Goal: Information Seeking & Learning: Learn about a topic

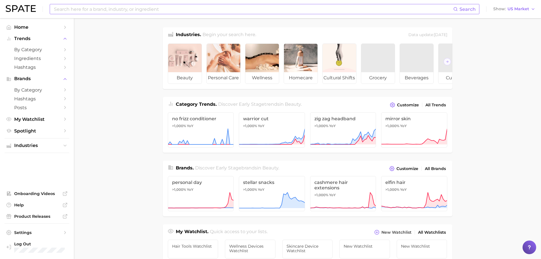
click at [160, 9] on input at bounding box center [253, 9] width 400 height 10
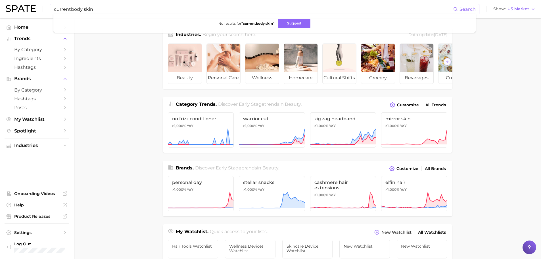
click at [464, 8] on span "Search" at bounding box center [468, 9] width 16 height 5
click at [460, 9] on span "Search" at bounding box center [465, 9] width 22 height 10
click at [70, 10] on input "currentbody skin" at bounding box center [253, 9] width 400 height 10
click at [298, 25] on button "Suggest" at bounding box center [295, 23] width 33 height 9
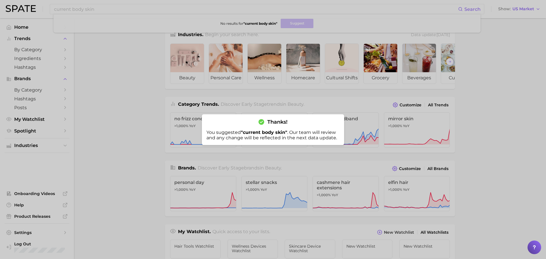
click at [135, 58] on div at bounding box center [273, 129] width 546 height 259
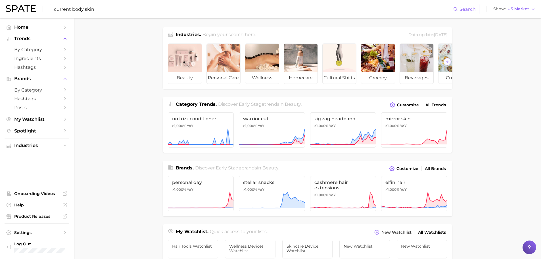
click at [55, 8] on input "current body skin" at bounding box center [253, 9] width 400 height 10
click at [73, 9] on input "Current body skin" at bounding box center [253, 9] width 400 height 10
type input "Currentbody skin"
drag, startPoint x: 99, startPoint y: 6, endPoint x: 23, endPoint y: 9, distance: 75.6
click at [23, 9] on div "Currentbody skin Search No results for " Currentbody skin " Suggest Show US Mar…" at bounding box center [271, 9] width 530 height 18
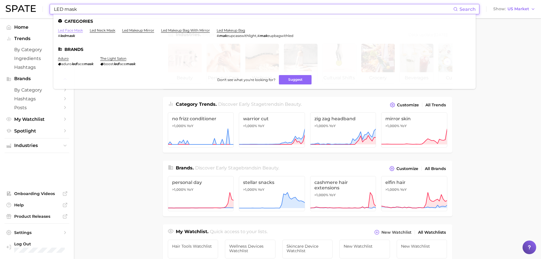
type input "LED mask"
click at [75, 31] on link "led face mask" at bounding box center [70, 30] width 25 height 4
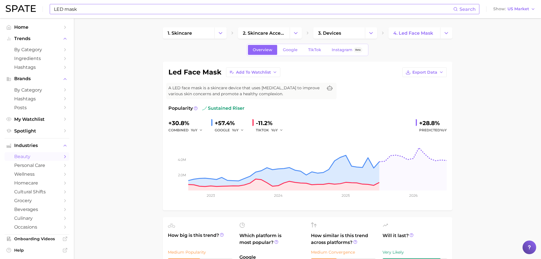
click at [103, 9] on input "LED mask" at bounding box center [253, 9] width 400 height 10
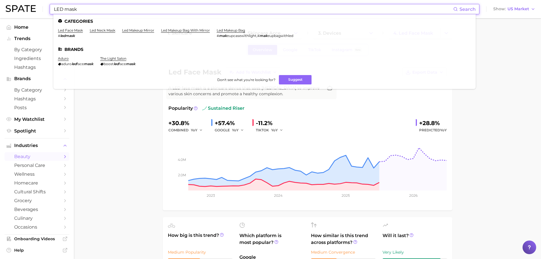
click at [103, 9] on input "LED mask" at bounding box center [253, 9] width 400 height 10
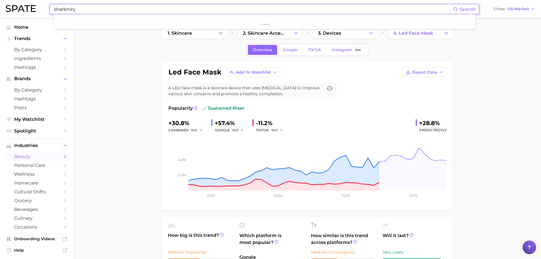
type input "sharkninja"
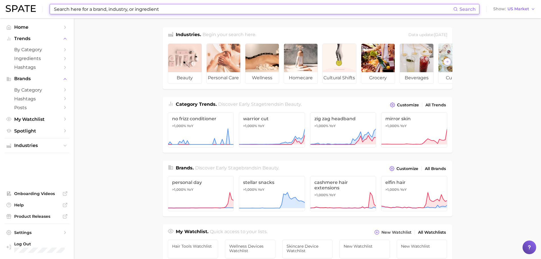
click at [133, 9] on input at bounding box center [253, 9] width 400 height 10
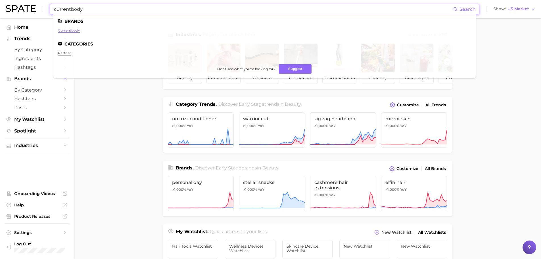
type input "currentbody"
click at [73, 31] on link "currentbody" at bounding box center [69, 30] width 22 height 4
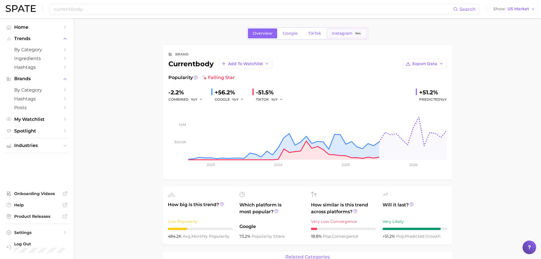
click at [342, 35] on span "Instagram" at bounding box center [342, 33] width 21 height 5
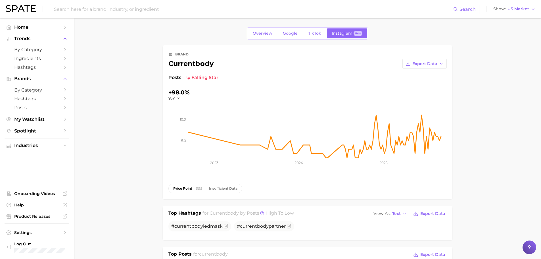
click at [312, 28] on div "Overview Google TikTok Instagram Beta" at bounding box center [308, 33] width 122 height 12
click at [316, 38] on link "TikTok" at bounding box center [315, 33] width 23 height 10
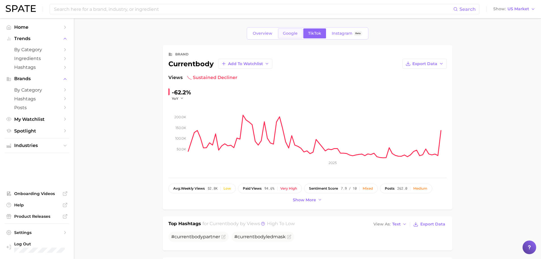
click at [289, 37] on link "Google" at bounding box center [290, 33] width 24 height 10
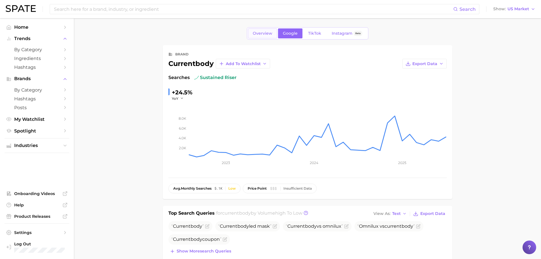
click at [271, 34] on span "Overview" at bounding box center [263, 33] width 20 height 5
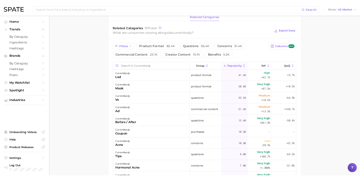
scroll to position [237, 0]
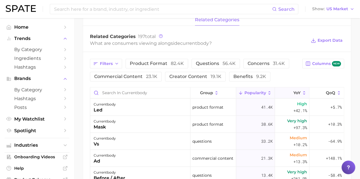
click at [293, 92] on span "YoY" at bounding box center [296, 93] width 7 height 5
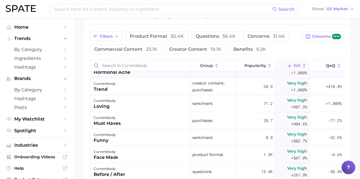
scroll to position [0, 0]
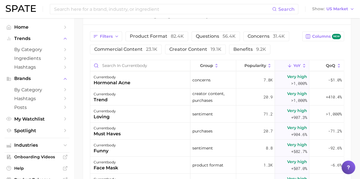
click at [287, 64] on icon at bounding box center [289, 65] width 5 height 5
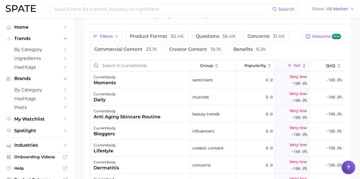
click at [288, 49] on div "Filters product format 82.4k questions 56.4k concerns 31.4k commercial content …" at bounding box center [194, 43] width 209 height 23
click at [253, 63] on span "Popularity" at bounding box center [255, 65] width 22 height 5
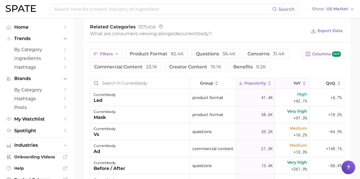
scroll to position [246, 0]
click at [287, 68] on div "Filters product format 82.4k questions 56.4k concerns 31.4k commercial content …" at bounding box center [194, 61] width 209 height 23
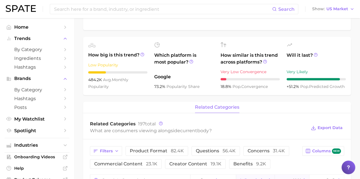
scroll to position [0, 0]
